Goal: Check status: Check status

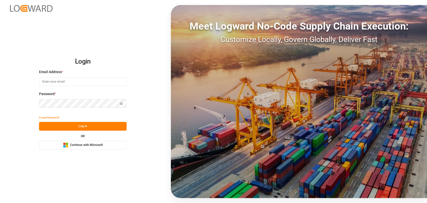
click at [89, 145] on span "Continue with Microsoft" at bounding box center [86, 145] width 33 height 5
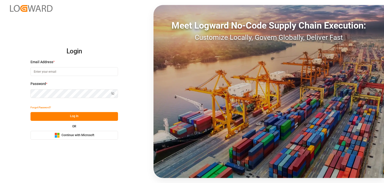
click at [79, 137] on span "Continue with Microsoft" at bounding box center [78, 135] width 33 height 5
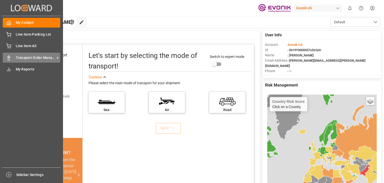
click at [23, 59] on span "Transport Order Management" at bounding box center [36, 57] width 40 height 5
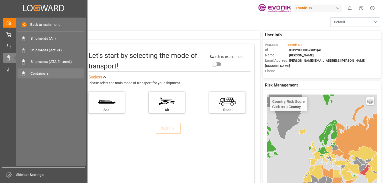
click at [30, 72] on div "Containers Containers" at bounding box center [51, 73] width 67 height 10
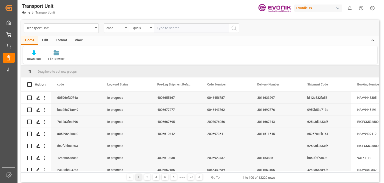
click at [128, 27] on div "code" at bounding box center [116, 28] width 25 height 10
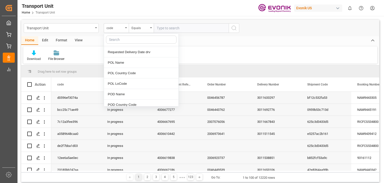
scroll to position [50, 0]
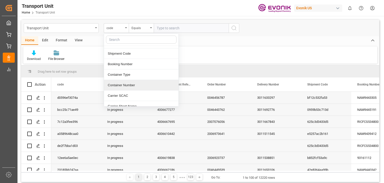
click at [126, 83] on div "Container Number" at bounding box center [141, 85] width 75 height 11
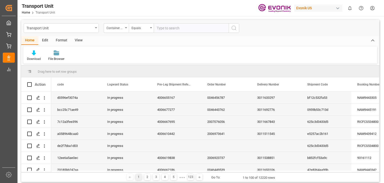
click at [169, 26] on input "text" at bounding box center [191, 28] width 75 height 10
click at [171, 29] on input "text" at bounding box center [191, 28] width 75 height 10
paste input "HLBU"
paste input "2625671"
type input "HLBU2625671"
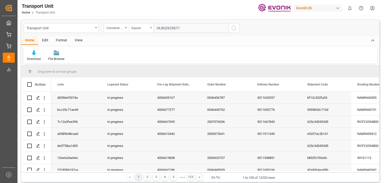
click at [171, 28] on input "HLBU2625671" at bounding box center [191, 28] width 75 height 10
click at [169, 30] on input "HLBU2625671" at bounding box center [191, 28] width 75 height 10
click at [198, 30] on input "HLBU2625671" at bounding box center [191, 28] width 75 height 10
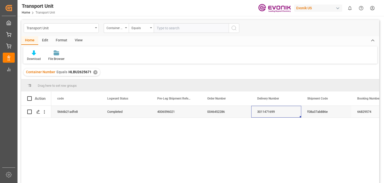
click at [260, 112] on div "3011471699" at bounding box center [276, 112] width 50 height 12
click at [94, 74] on div "✕" at bounding box center [95, 72] width 4 height 4
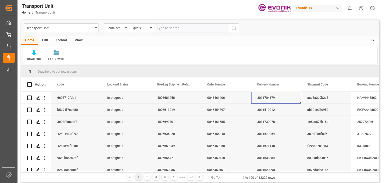
click at [174, 31] on input "text" at bounding box center [191, 28] width 75 height 10
click at [173, 30] on input "text" at bounding box center [191, 28] width 75 height 10
paste input "HLXU"
paste input "1280546"
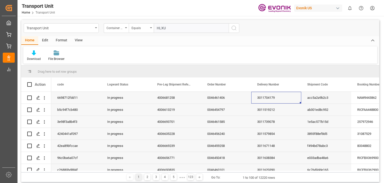
type input "HLXU1280546"
click at [162, 26] on input "HLXU1280546" at bounding box center [191, 28] width 75 height 10
click at [180, 26] on input "HLXU1280546" at bounding box center [191, 28] width 75 height 10
